Goal: Obtain resource: Obtain resource

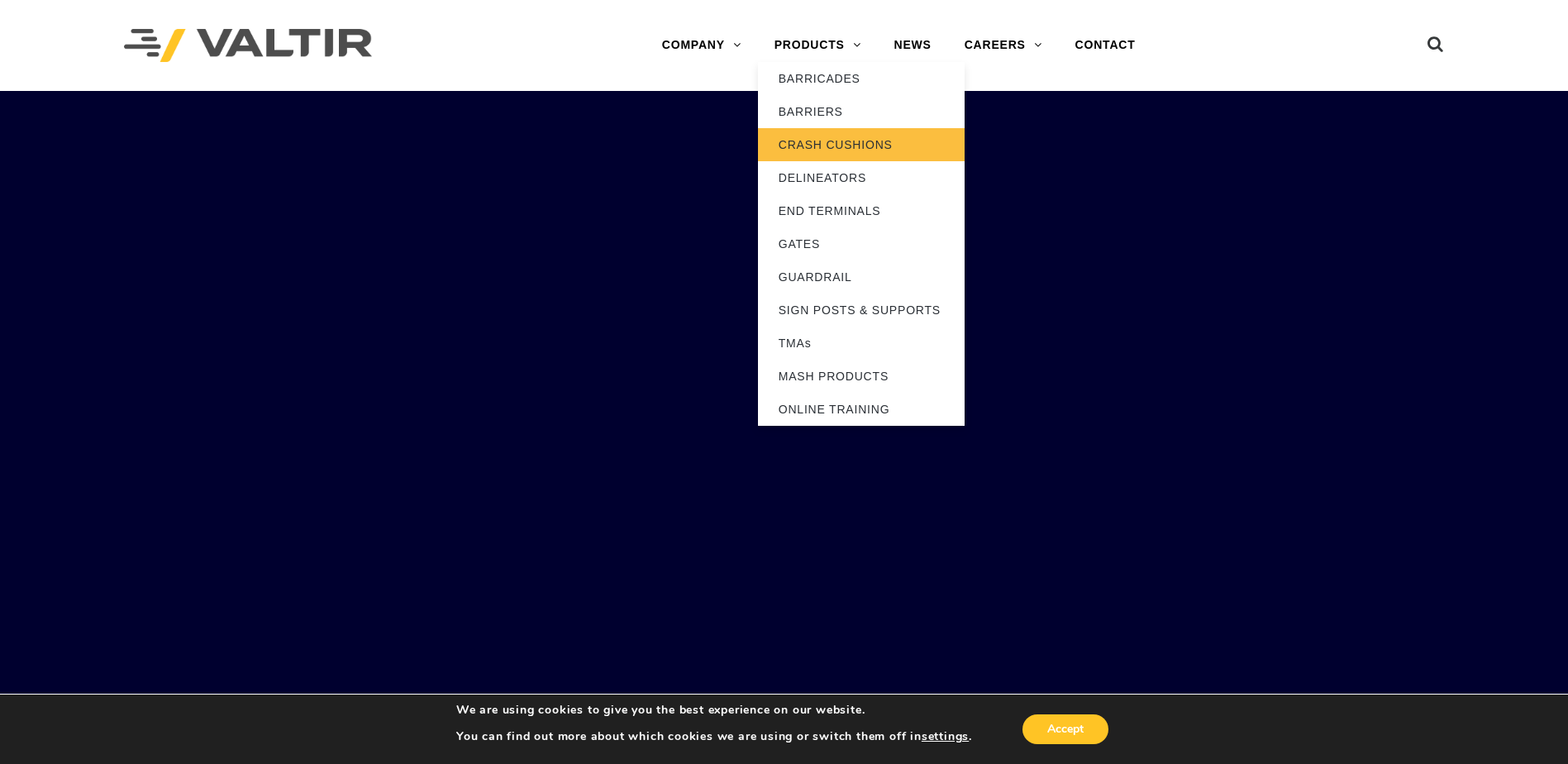
click at [831, 150] on link "CRASH CUSHIONS" at bounding box center [861, 144] width 207 height 33
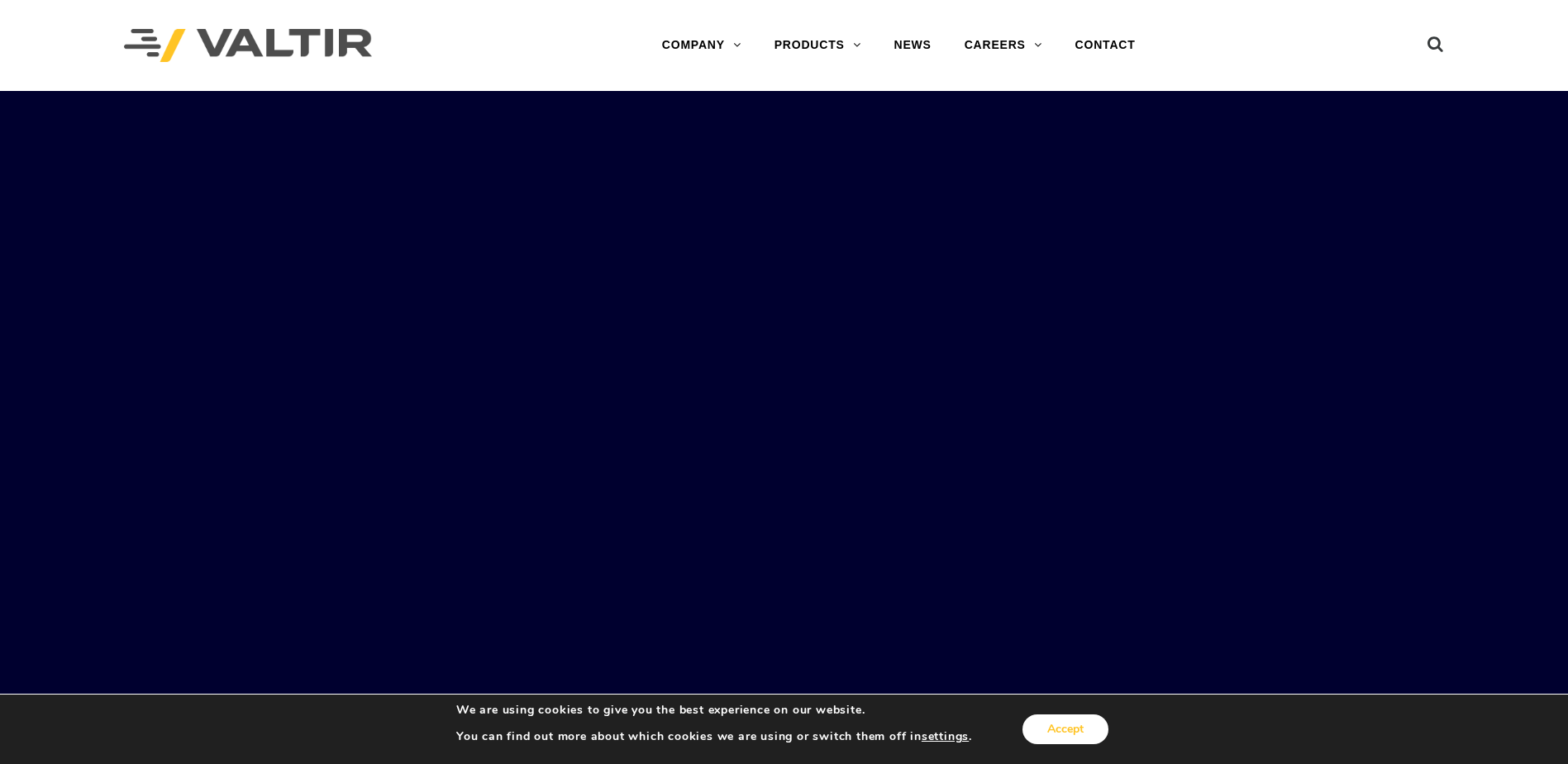
click at [1096, 730] on button "Accept" at bounding box center [1066, 729] width 86 height 30
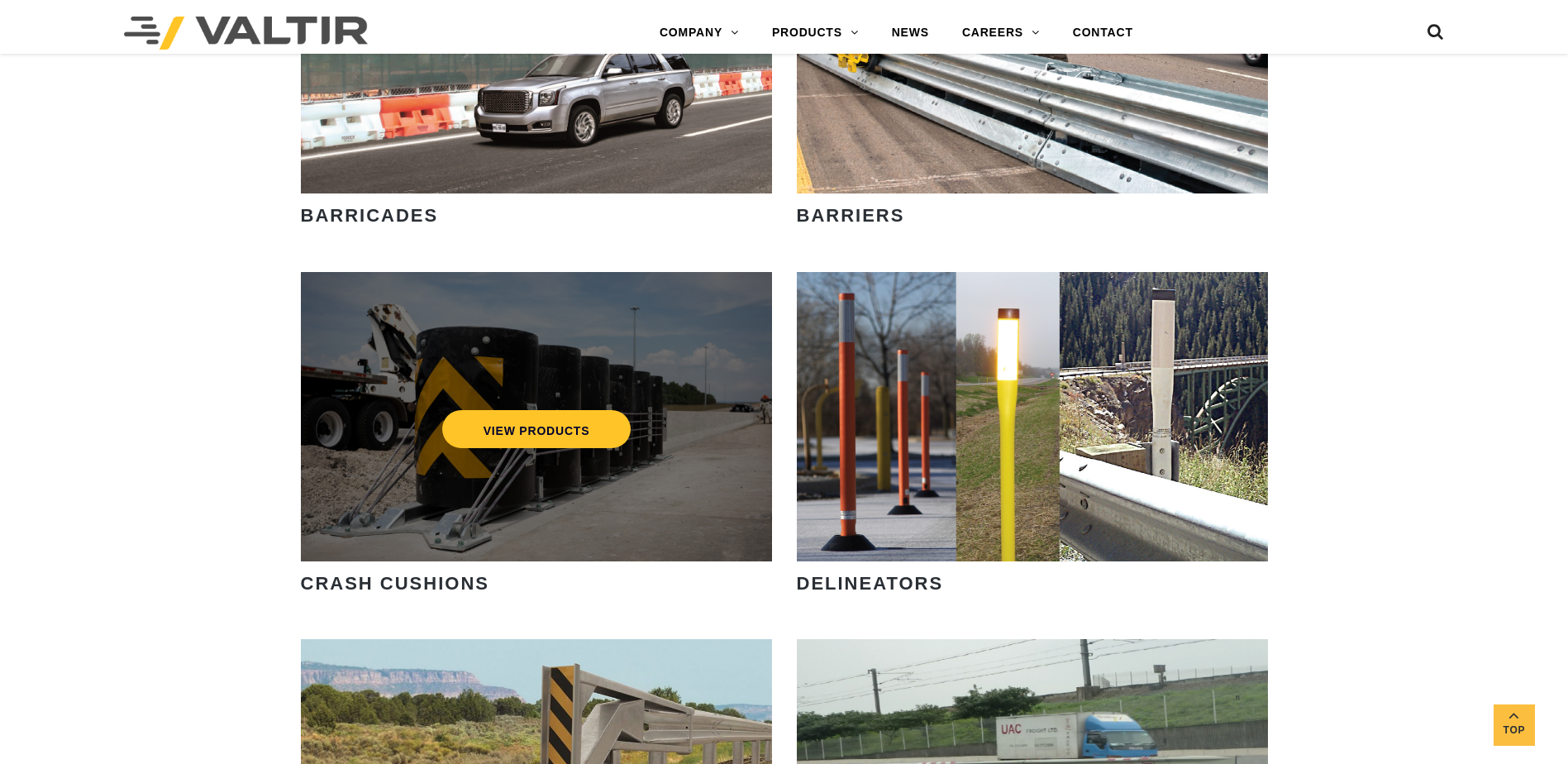
scroll to position [1240, 0]
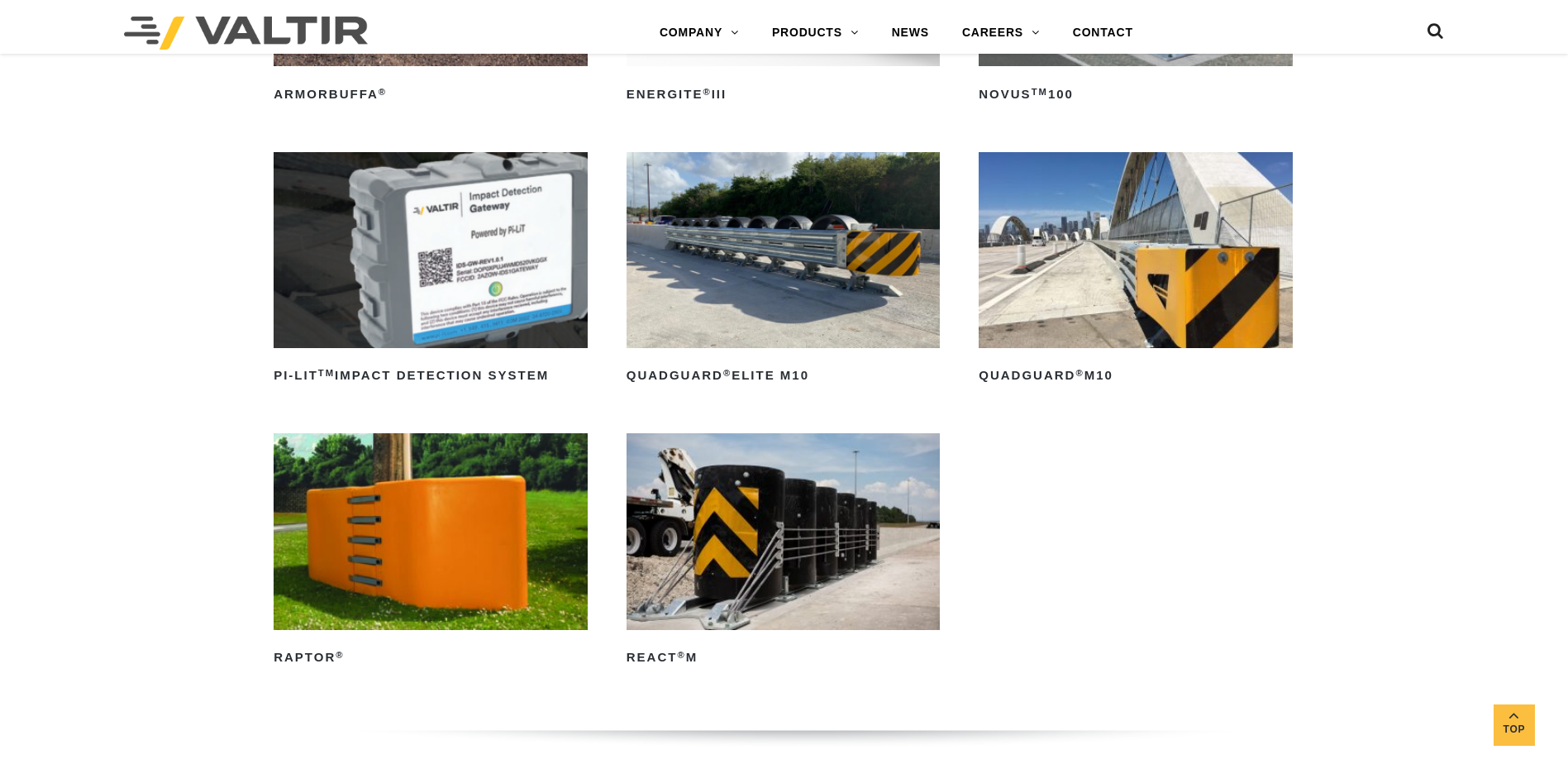
scroll to position [413, 0]
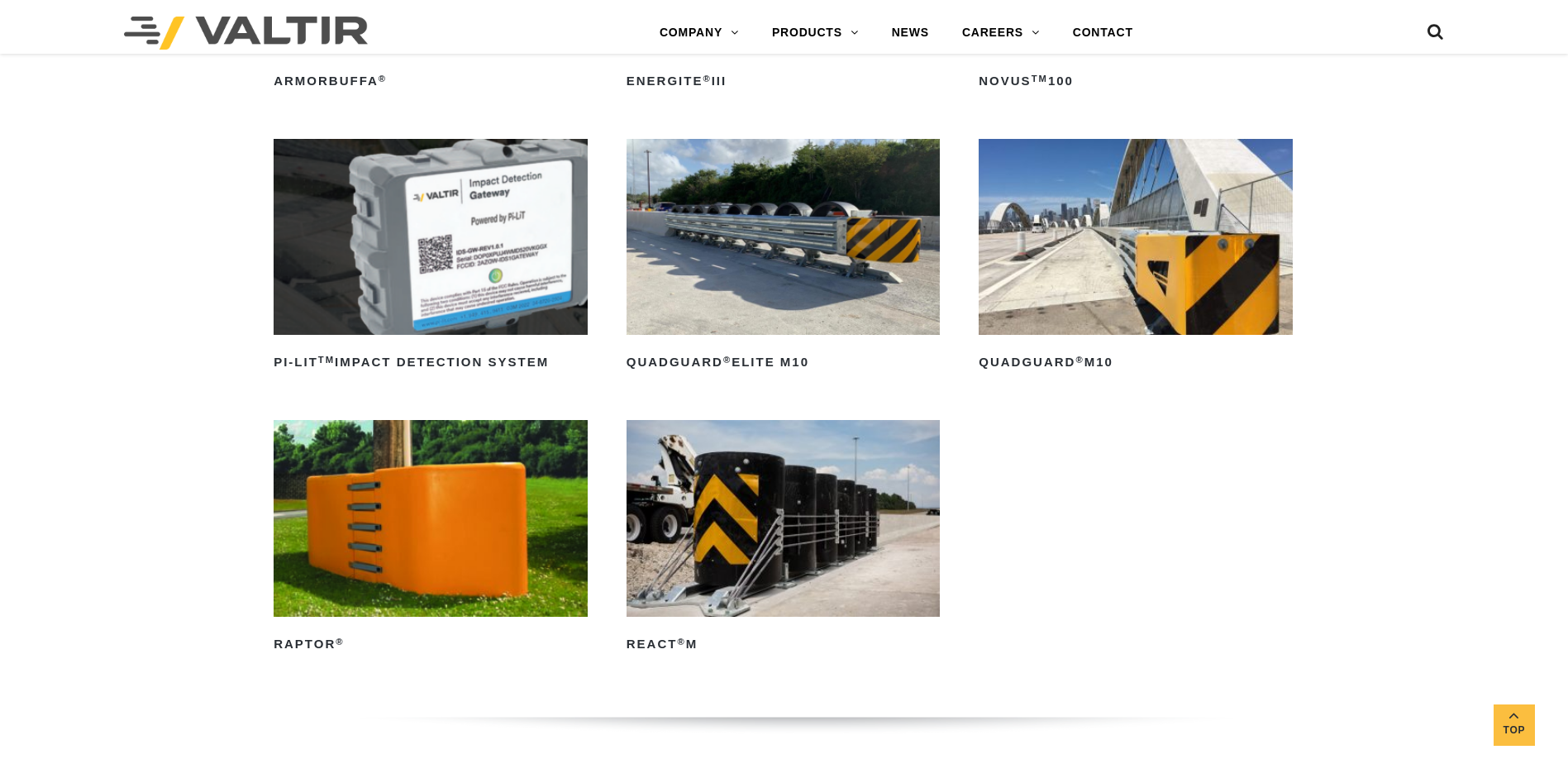
click at [1041, 282] on img at bounding box center [1136, 237] width 314 height 196
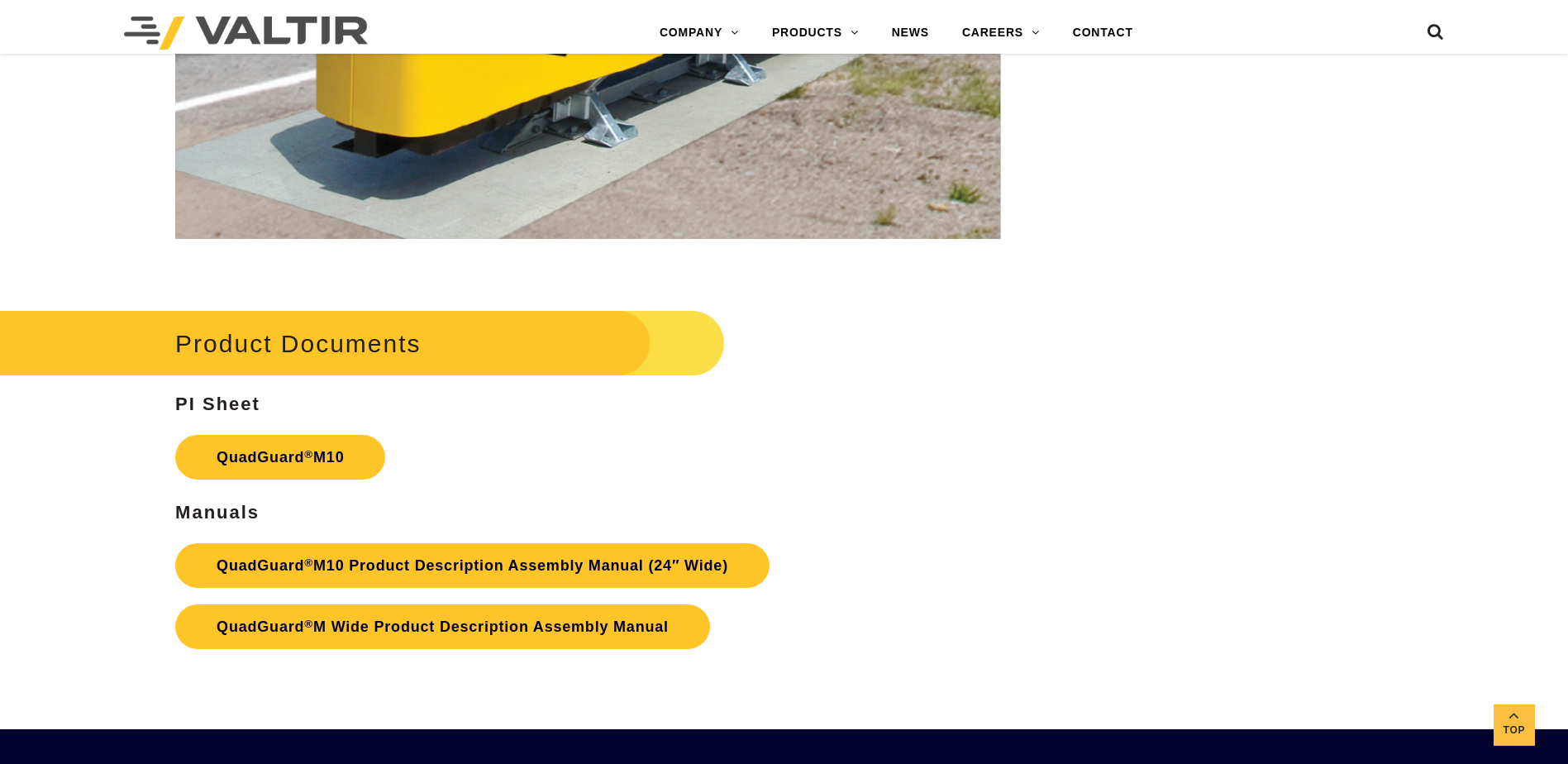
scroll to position [6200, 0]
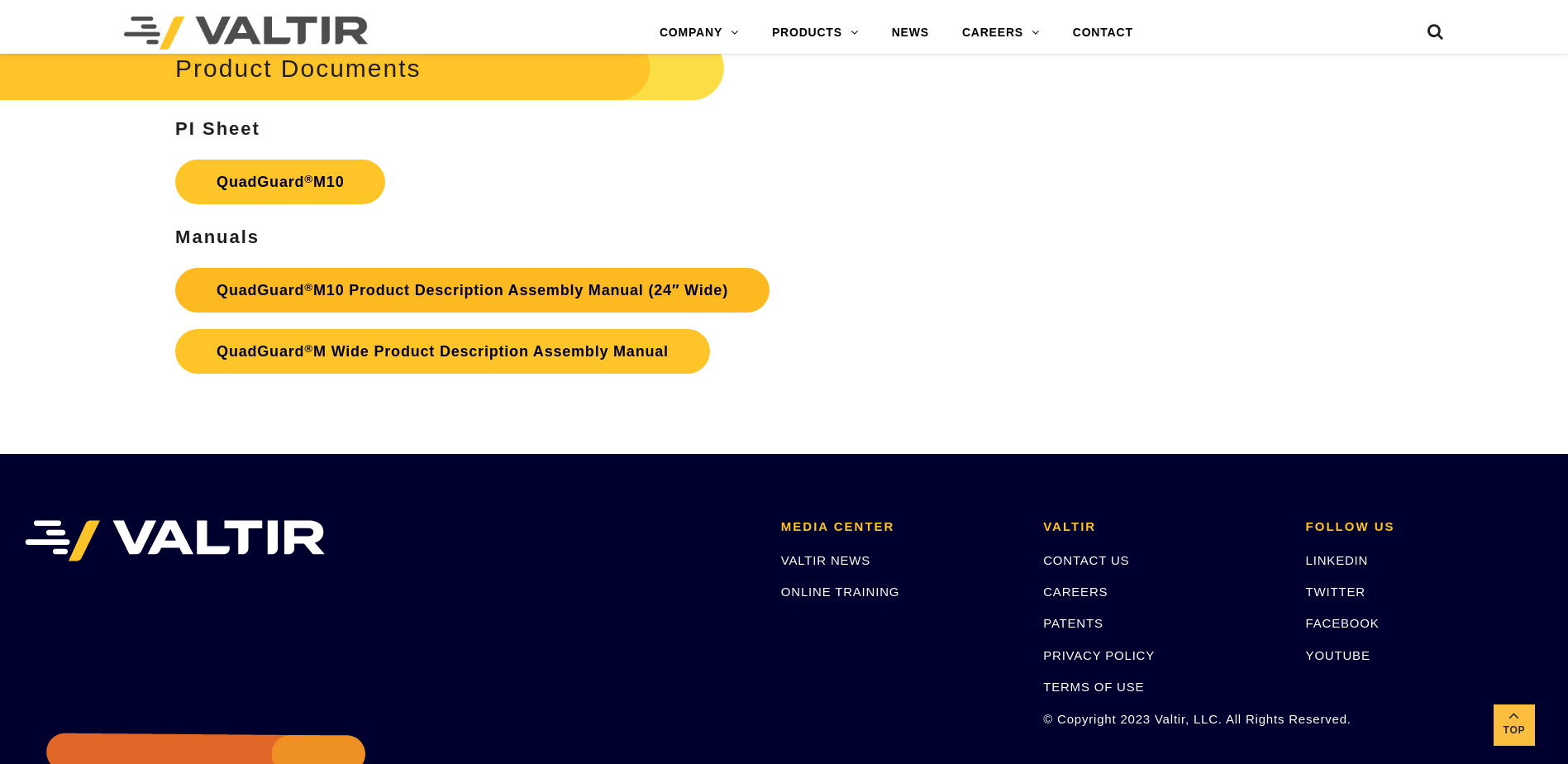
click at [417, 294] on link "QuadGuard ® M10 Product Description Assembly Manual (24″ Wide)" at bounding box center [472, 290] width 594 height 45
